Goal: Task Accomplishment & Management: Manage account settings

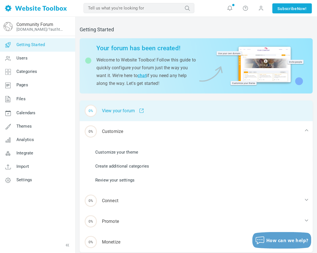
click at [138, 109] on span at bounding box center [139, 110] width 9 height 5
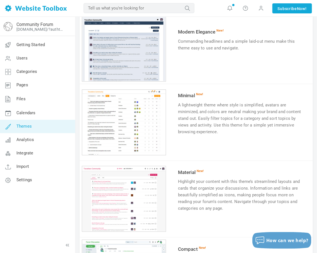
scroll to position [452, 0]
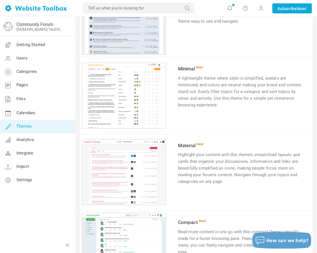
click at [101, 42] on div "1 2 3 4 5 6" at bounding box center [124, 22] width 84 height 66
click at [192, 42] on link "Try & Customize" at bounding box center [198, 38] width 41 height 9
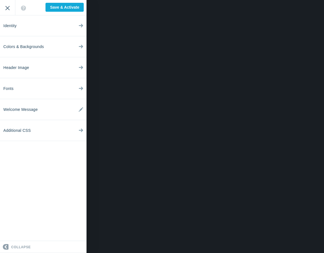
click at [7, 11] on input "Exit" at bounding box center [7, 7] width 15 height 15
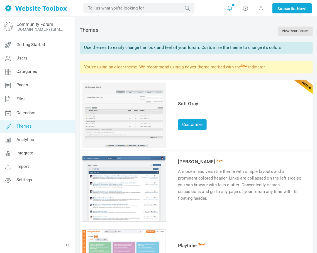
click at [229, 6] on icon at bounding box center [230, 8] width 6 height 6
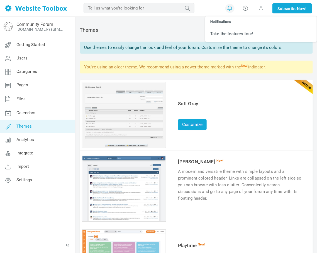
click at [229, 6] on icon at bounding box center [230, 8] width 6 height 6
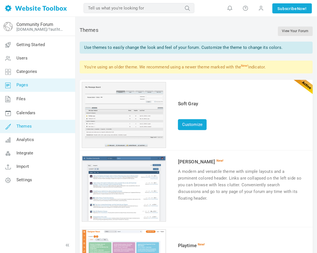
click at [25, 85] on span "Pages" at bounding box center [22, 84] width 12 height 5
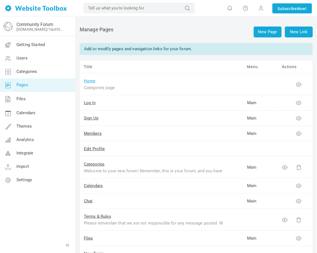
click at [91, 80] on link "Home" at bounding box center [90, 80] width 12 height 5
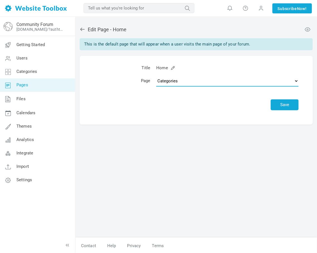
click at [292, 81] on select "Topics Categories Custom Page" at bounding box center [227, 80] width 143 height 11
select select "custom"
click at [156, 75] on select "Topics Categories Custom Page" at bounding box center [227, 80] width 143 height 11
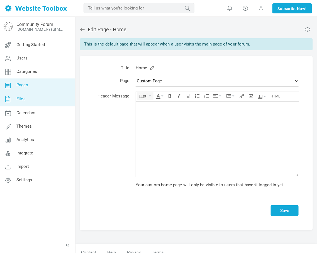
click at [33, 98] on link "Files" at bounding box center [38, 99] width 76 height 15
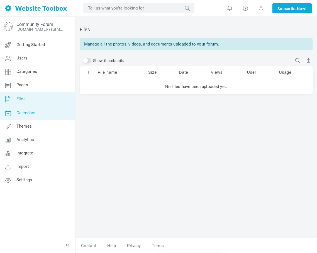
click at [34, 112] on span "Calendars" at bounding box center [25, 112] width 19 height 5
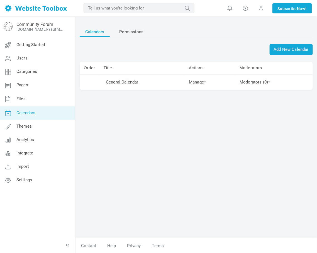
click at [30, 126] on span "Themes" at bounding box center [23, 126] width 15 height 5
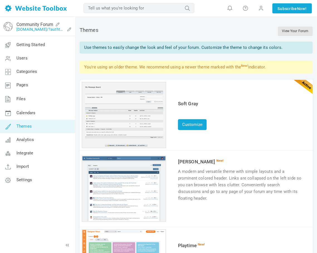
click at [38, 27] on link "[DOMAIN_NAME]/?authtoken=95b6b43a9e03f944c855284fce35a091&rememberMe=1" at bounding box center [40, 29] width 49 height 4
click at [16, 11] on img at bounding box center [36, 8] width 62 height 6
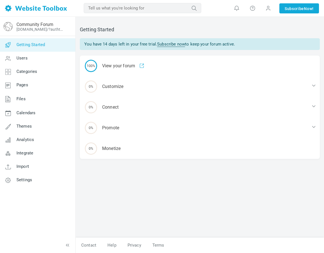
click at [171, 44] on link "Subscribe now" at bounding box center [171, 44] width 28 height 5
